Goal: Task Accomplishment & Management: Use online tool/utility

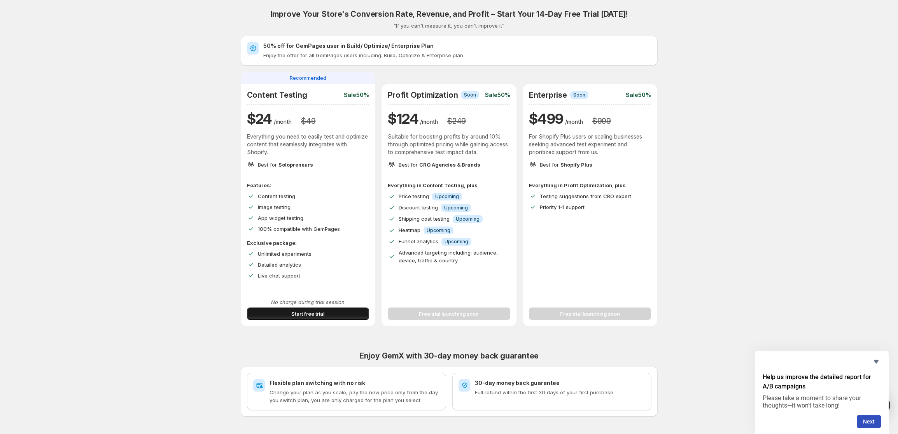
click at [333, 312] on button "Start free trial" at bounding box center [308, 313] width 123 height 12
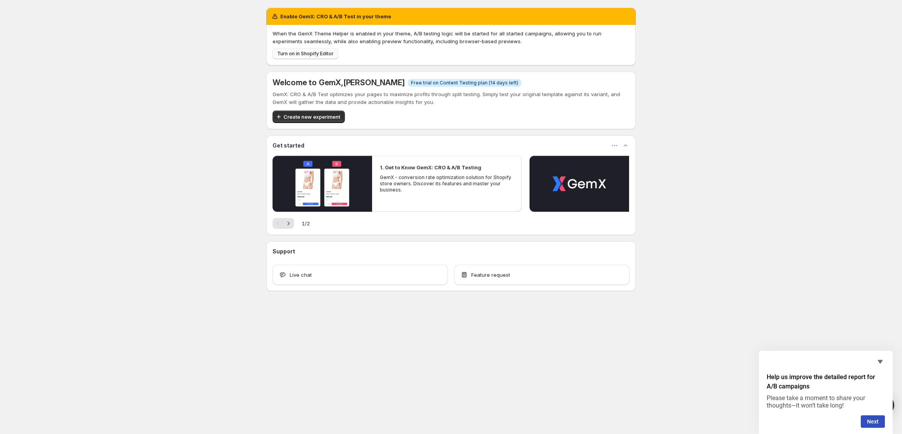
click at [305, 53] on span "Turn on in Shopify Editor" at bounding box center [305, 54] width 56 height 6
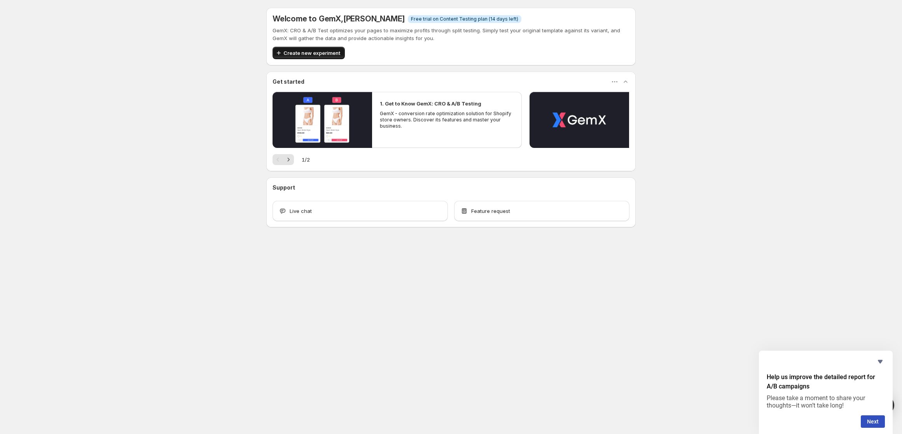
click at [305, 49] on button "Create new experiment" at bounding box center [309, 53] width 72 height 12
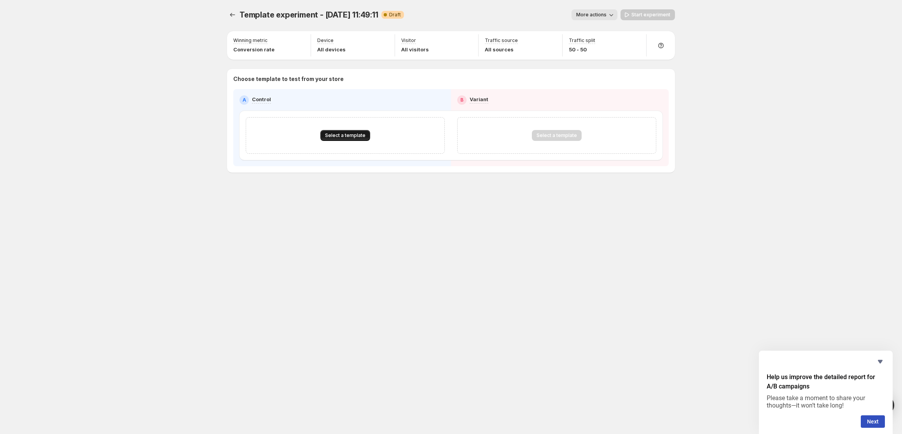
click at [353, 136] on span "Select a template" at bounding box center [345, 135] width 40 height 6
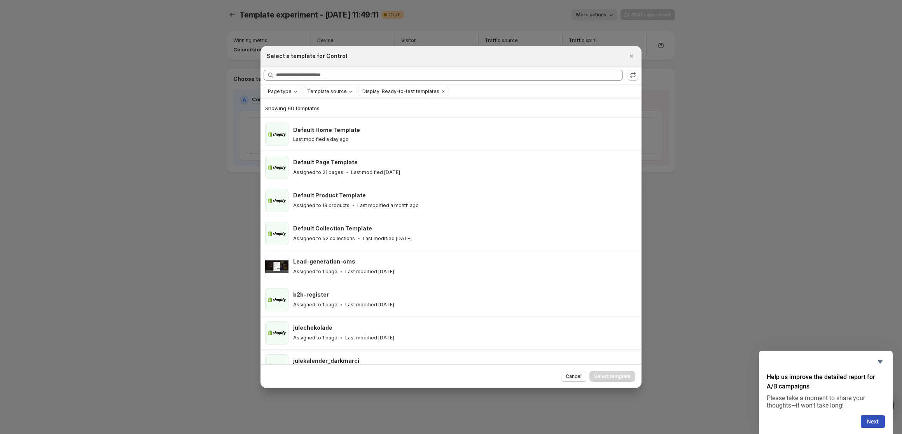
click at [353, 136] on div "Last modified a day ago" at bounding box center [463, 139] width 341 height 6
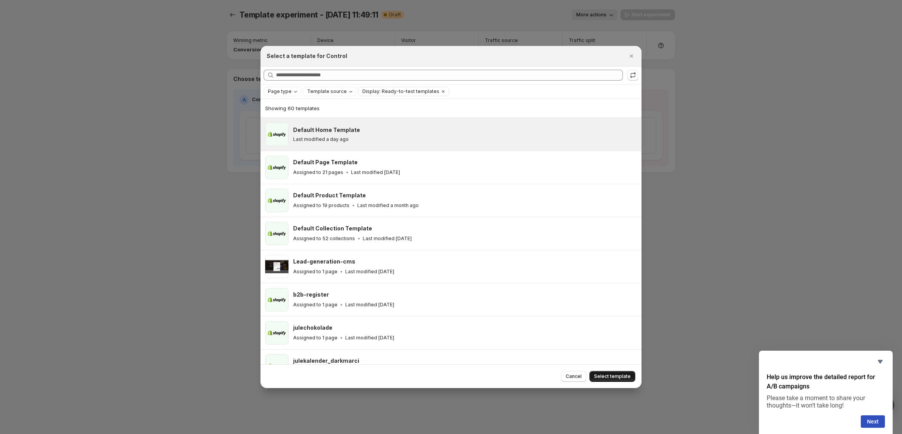
click at [622, 380] on button "Select template" at bounding box center [613, 376] width 46 height 11
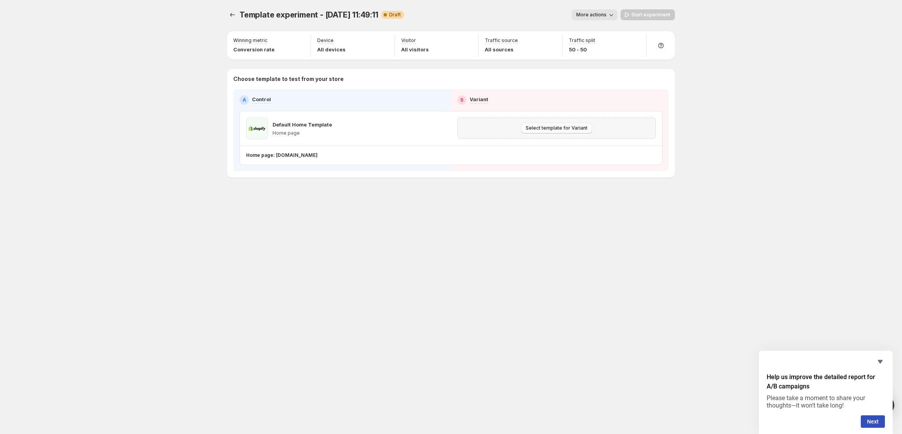
click at [581, 130] on span "Select template for Variant" at bounding box center [557, 128] width 62 height 6
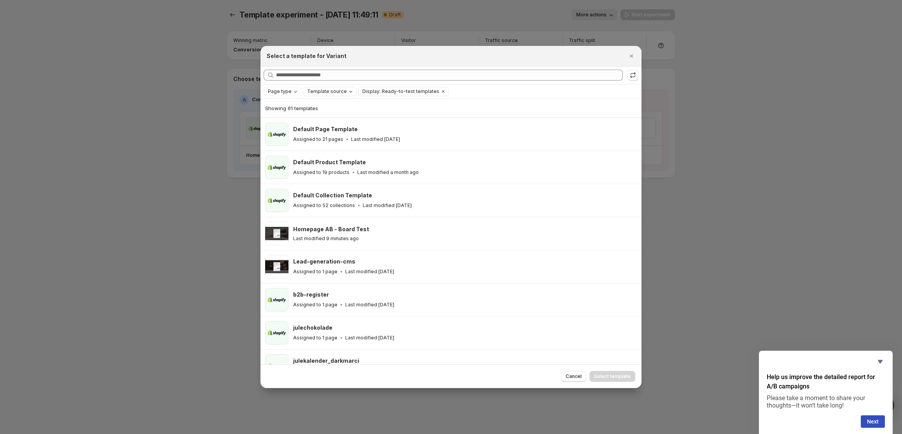
click at [325, 91] on span "Template source" at bounding box center [327, 91] width 40 height 6
click at [326, 115] on span "GemPages" at bounding box center [330, 115] width 26 height 6
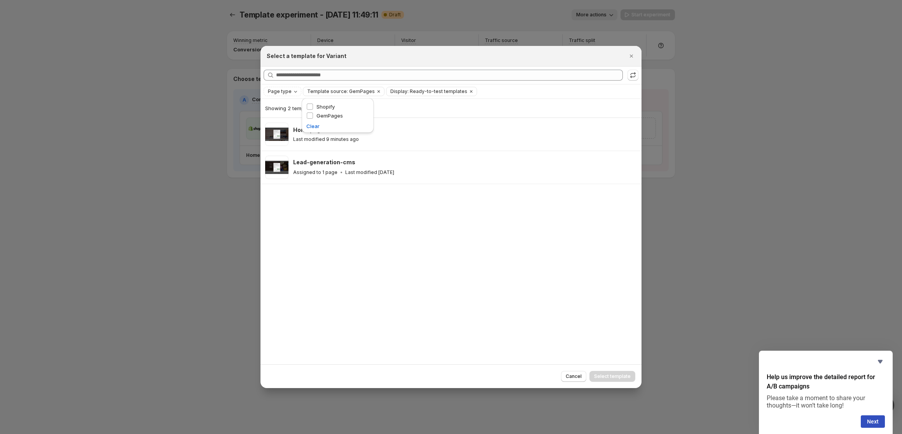
click at [394, 237] on div "Showing 2 templates Homepage AB - Board Test Last modified 9 minutes ago Lead-g…" at bounding box center [451, 232] width 381 height 266
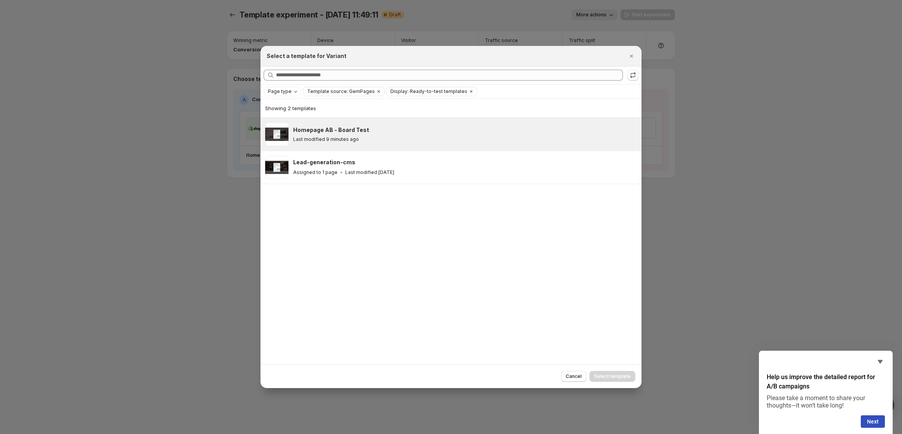
click at [328, 139] on p "Last modified 9 minutes ago" at bounding box center [326, 139] width 66 height 6
click at [604, 377] on span "Select template" at bounding box center [612, 376] width 37 height 6
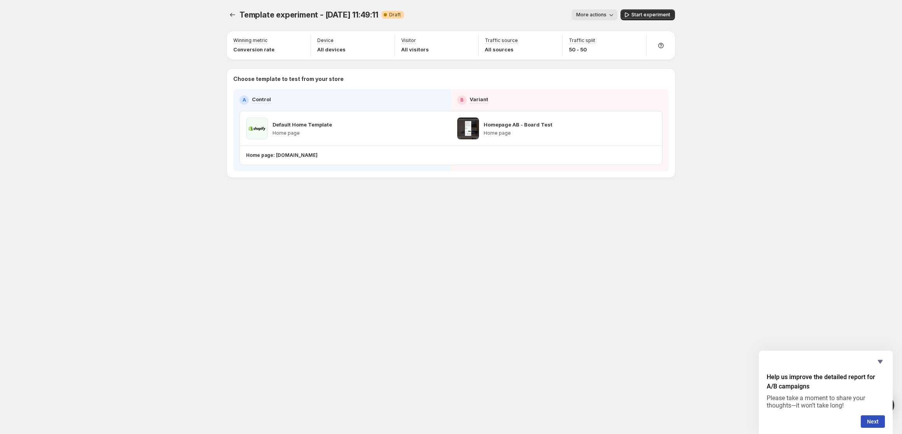
click at [602, 17] on span "More actions" at bounding box center [591, 15] width 30 height 6
click at [518, 12] on div "More actions" at bounding box center [513, 14] width 207 height 11
click at [468, 42] on icon "button" at bounding box center [468, 41] width 5 height 5
click at [442, 70] on span "Returning" at bounding box center [433, 71] width 23 height 6
click at [651, 224] on div "Template experiment - Sep 30, 11:49:11. This page is ready Template experiment …" at bounding box center [451, 217] width 467 height 434
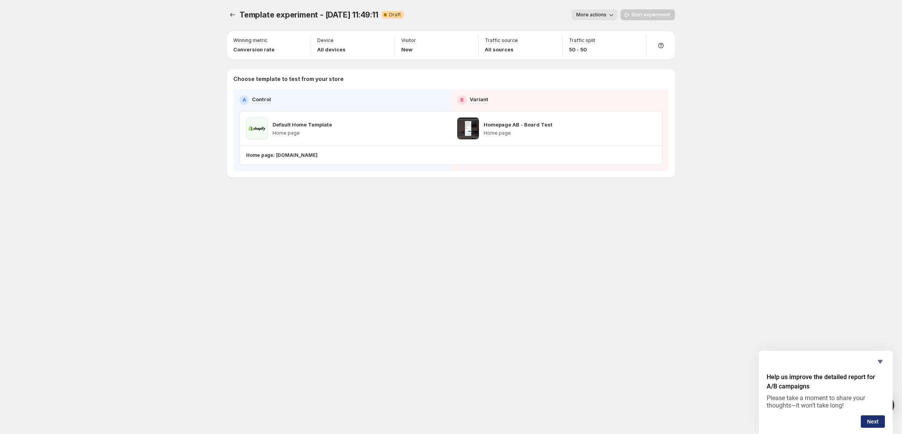
click at [870, 418] on button "Next" at bounding box center [873, 421] width 24 height 12
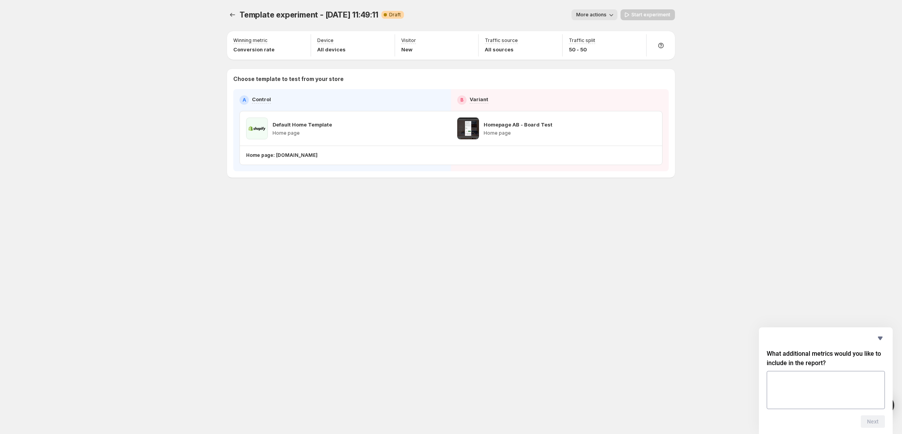
click at [884, 330] on div "What additional metrics would you like to include in the report? Next" at bounding box center [826, 380] width 134 height 107
click at [883, 337] on icon "Hide survey" at bounding box center [880, 338] width 5 height 4
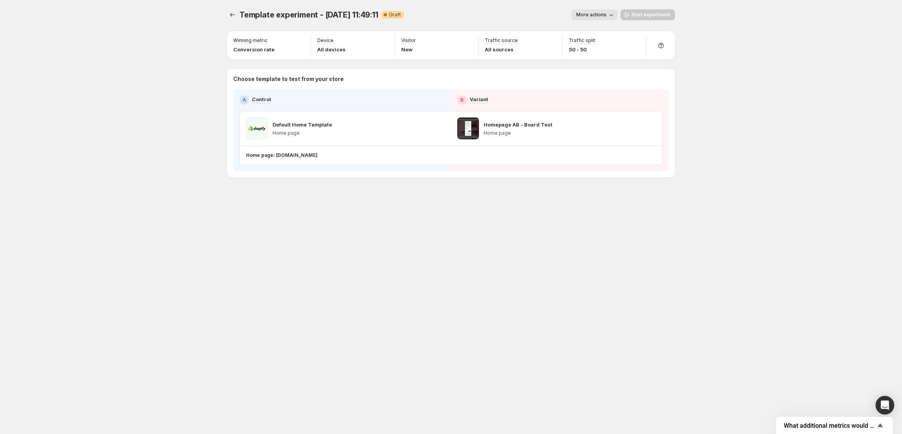
click at [329, 228] on div "Template experiment - Sep 30, 11:49:11. This page is ready Template experiment …" at bounding box center [451, 217] width 467 height 434
click at [603, 14] on span "More actions" at bounding box center [591, 15] width 30 height 6
click at [600, 43] on span "Rename" at bounding box center [599, 44] width 20 height 6
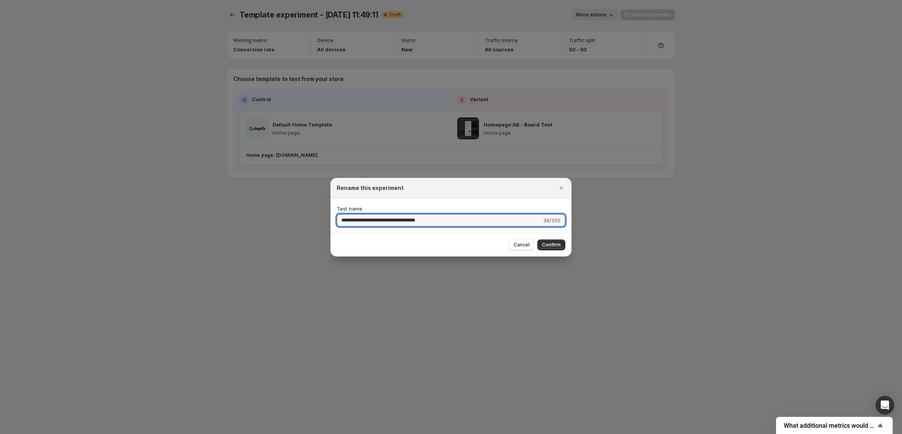
drag, startPoint x: 461, startPoint y: 218, endPoint x: 306, endPoint y: 224, distance: 155.3
click at [306, 433] on div "**********" at bounding box center [451, 434] width 902 height 0
click at [370, 218] on input "**********" at bounding box center [439, 220] width 205 height 12
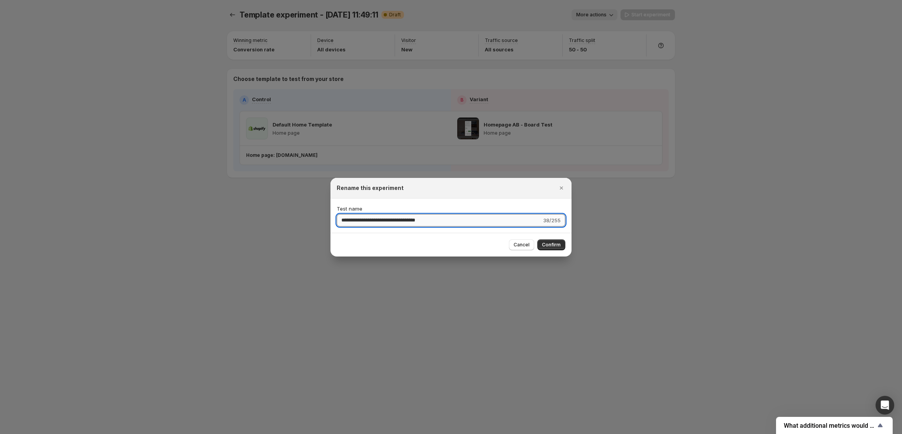
click at [370, 218] on input "**********" at bounding box center [439, 220] width 205 height 12
type input "**********"
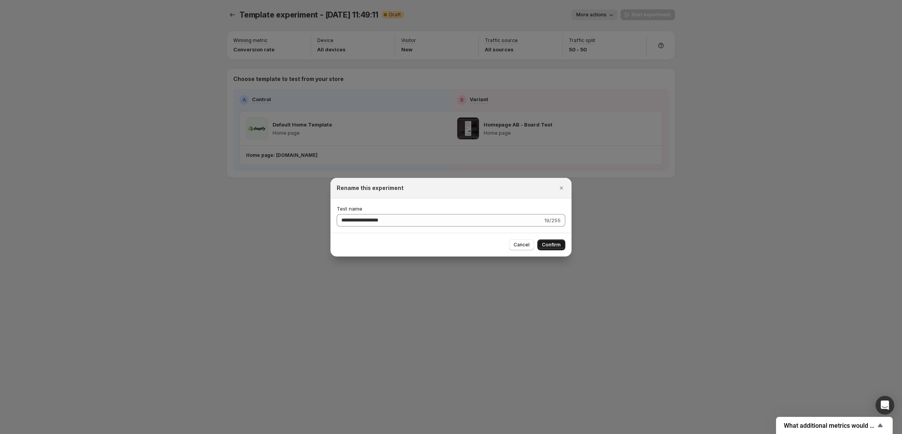
click at [561, 246] on button "Confirm" at bounding box center [552, 244] width 28 height 11
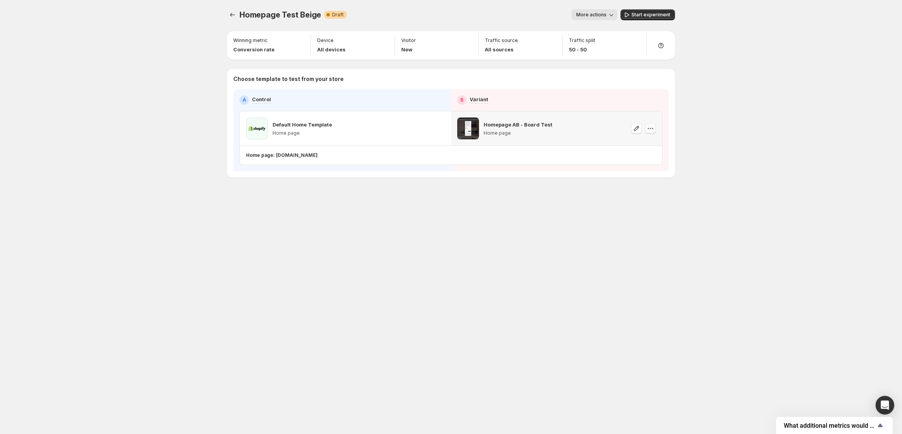
click at [648, 129] on icon "button" at bounding box center [651, 128] width 8 height 8
click at [715, 180] on div "Homepage Test Beige. This page is ready Homepage Test Beige Warning Complete Dr…" at bounding box center [451, 217] width 902 height 434
click at [144, 65] on div "Homepage Test Beige. This page is ready Homepage Test Beige Warning Complete Dr…" at bounding box center [451, 217] width 902 height 434
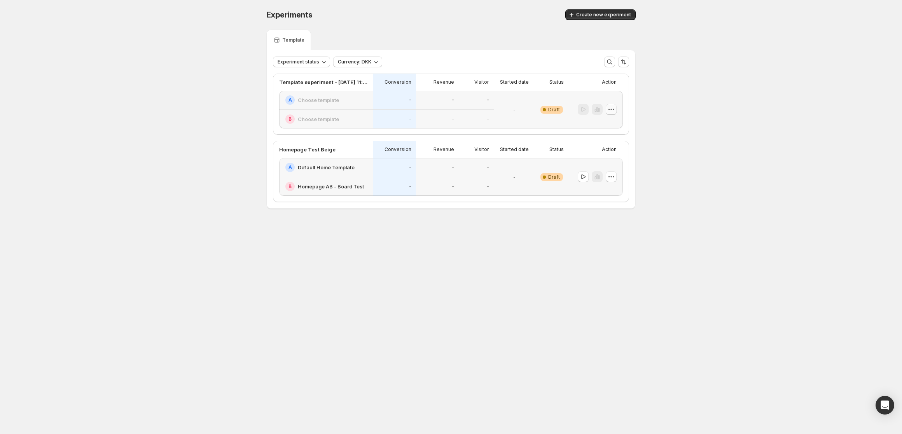
click at [616, 108] on button "button" at bounding box center [611, 109] width 11 height 11
click at [606, 164] on span "Delete" at bounding box center [606, 165] width 16 height 6
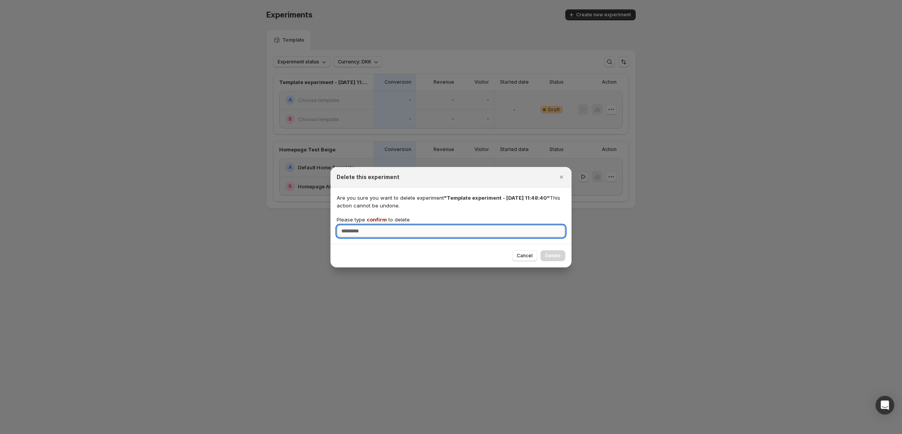
click at [394, 228] on input "Please type confirm to delete" at bounding box center [451, 231] width 229 height 12
type input "*******"
click at [556, 253] on span "Delete" at bounding box center [553, 255] width 16 height 6
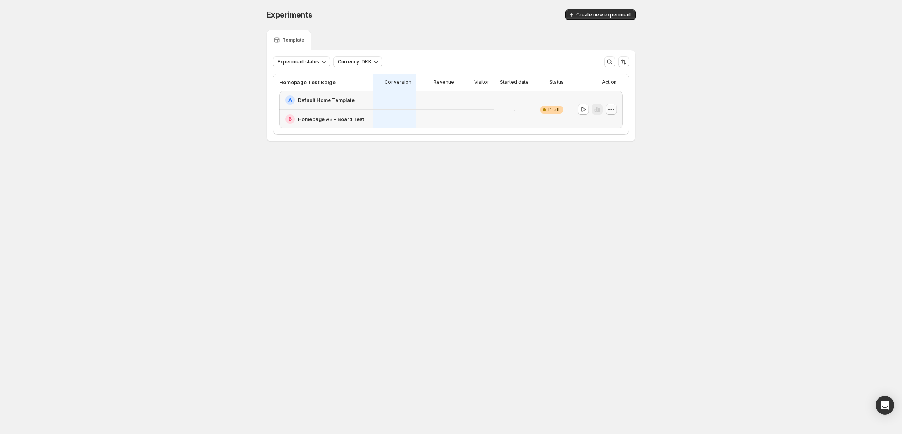
click at [609, 112] on icon "button" at bounding box center [612, 109] width 8 height 8
click at [548, 61] on div "Experiment status Currency: DKK More views More views Create new view" at bounding box center [451, 61] width 356 height 11
click at [305, 62] on span "Experiment status" at bounding box center [299, 62] width 42 height 6
click at [512, 64] on div "Experiment status Currency: DKK More views More views Create new view" at bounding box center [451, 61] width 356 height 11
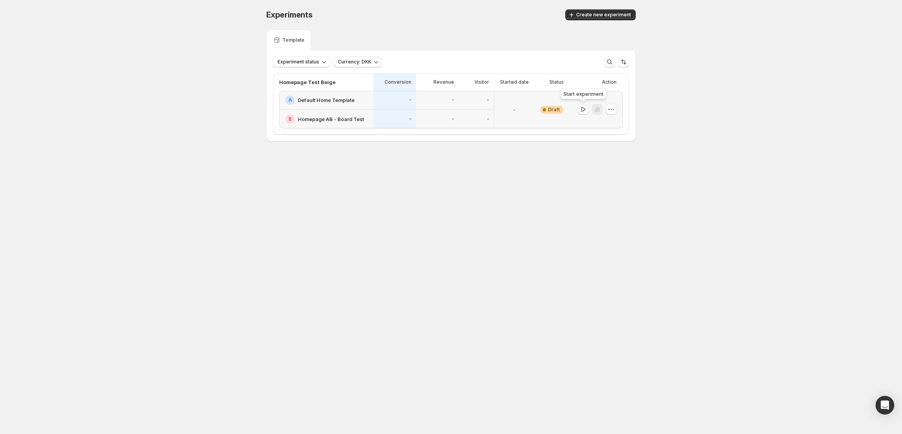
click at [583, 111] on icon "button" at bounding box center [583, 109] width 4 height 5
